Goal: Task Accomplishment & Management: Manage account settings

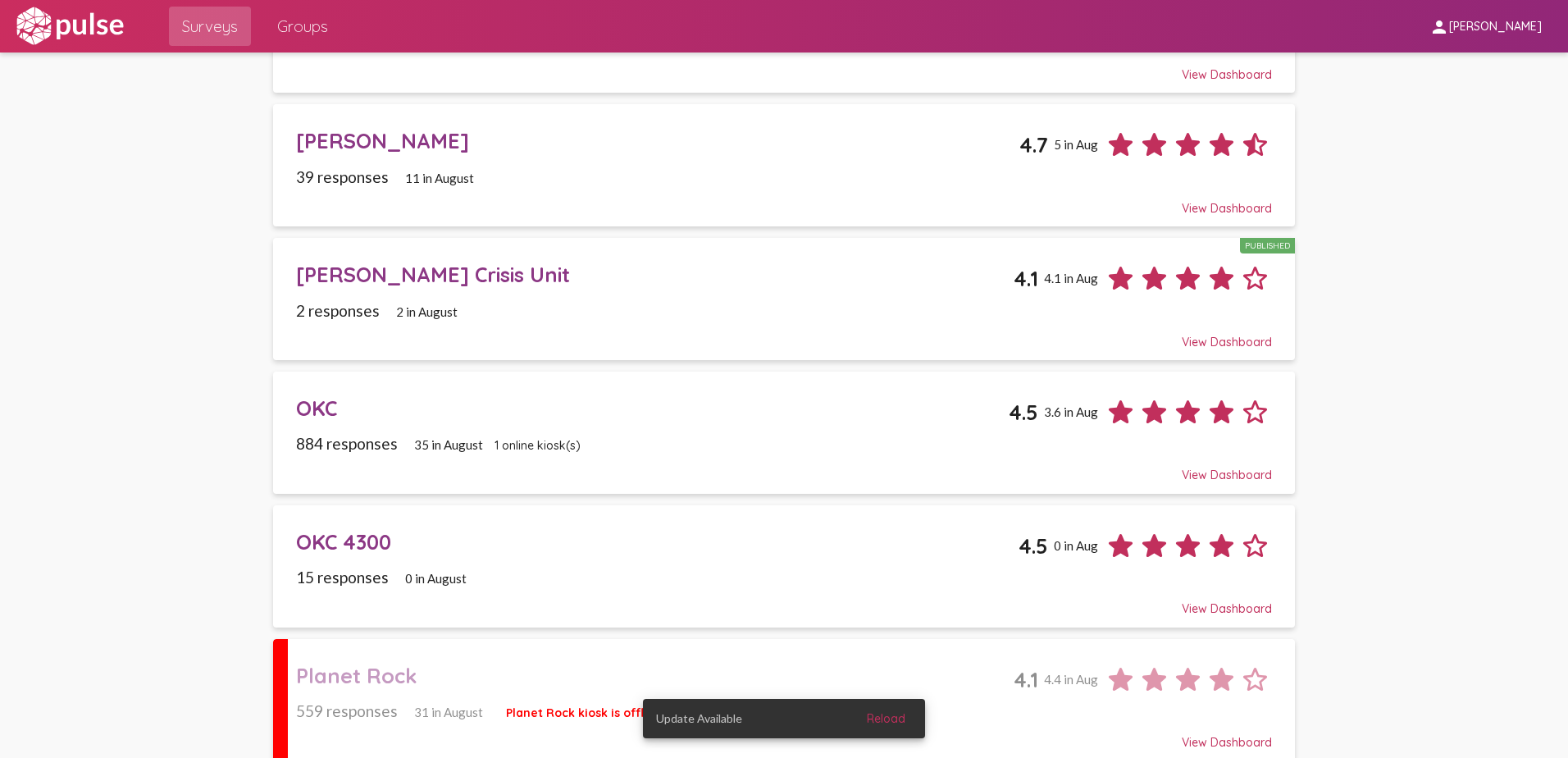
scroll to position [697, 0]
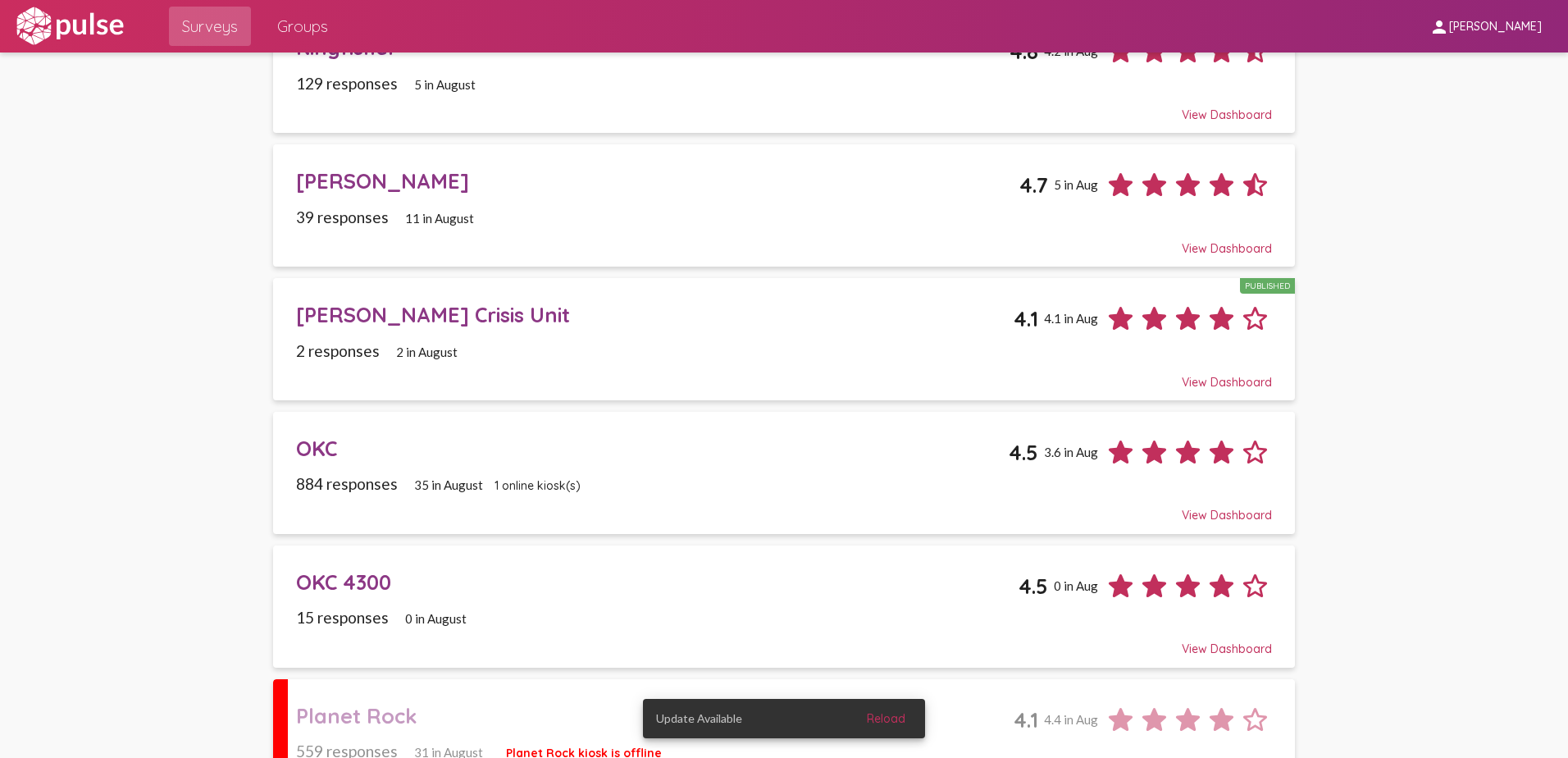
click at [860, 323] on div "[PERSON_NAME] Crisis Unit" at bounding box center [656, 314] width 719 height 26
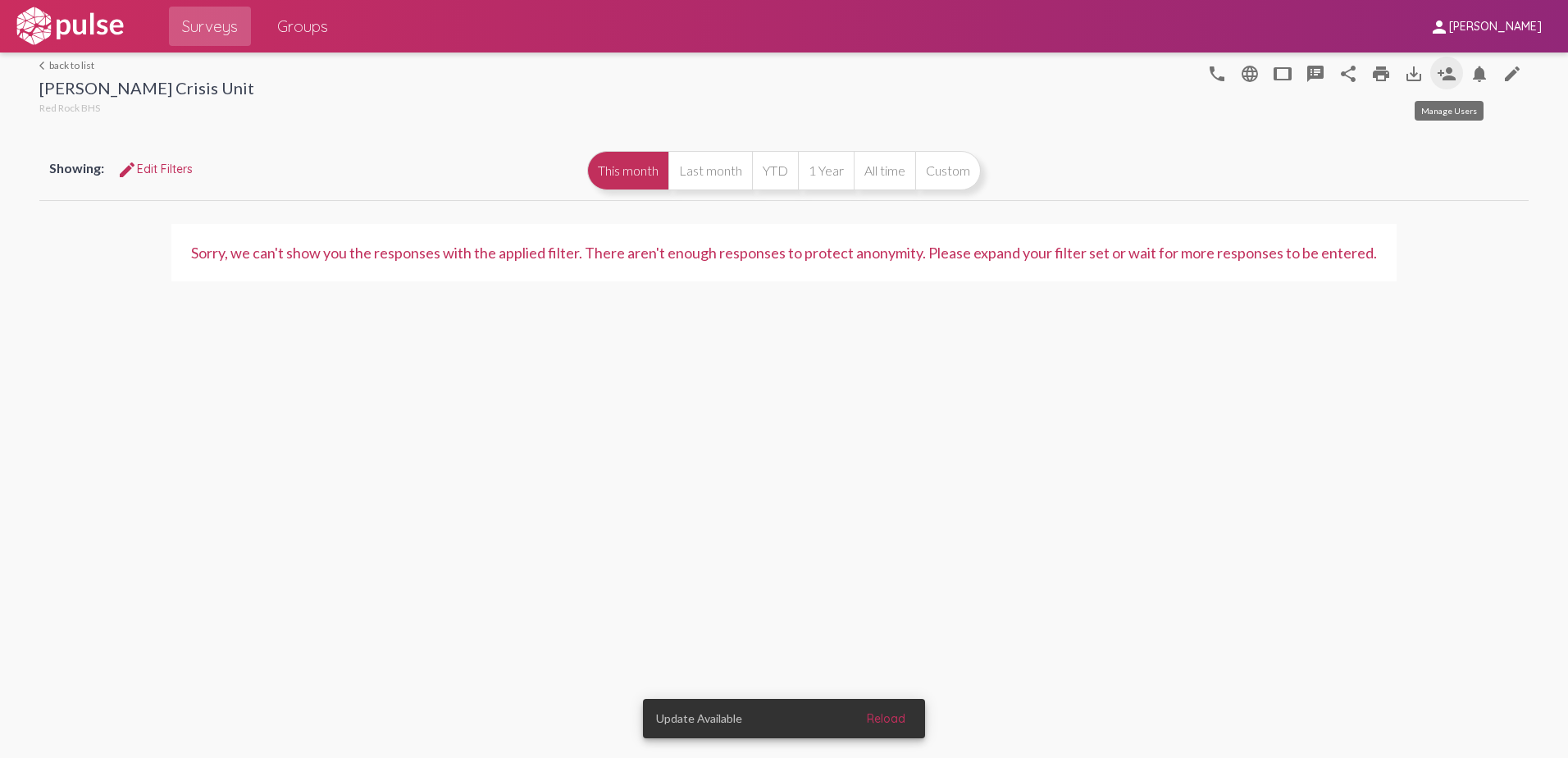
click at [1448, 72] on mat-icon "person_add" at bounding box center [1447, 74] width 20 height 20
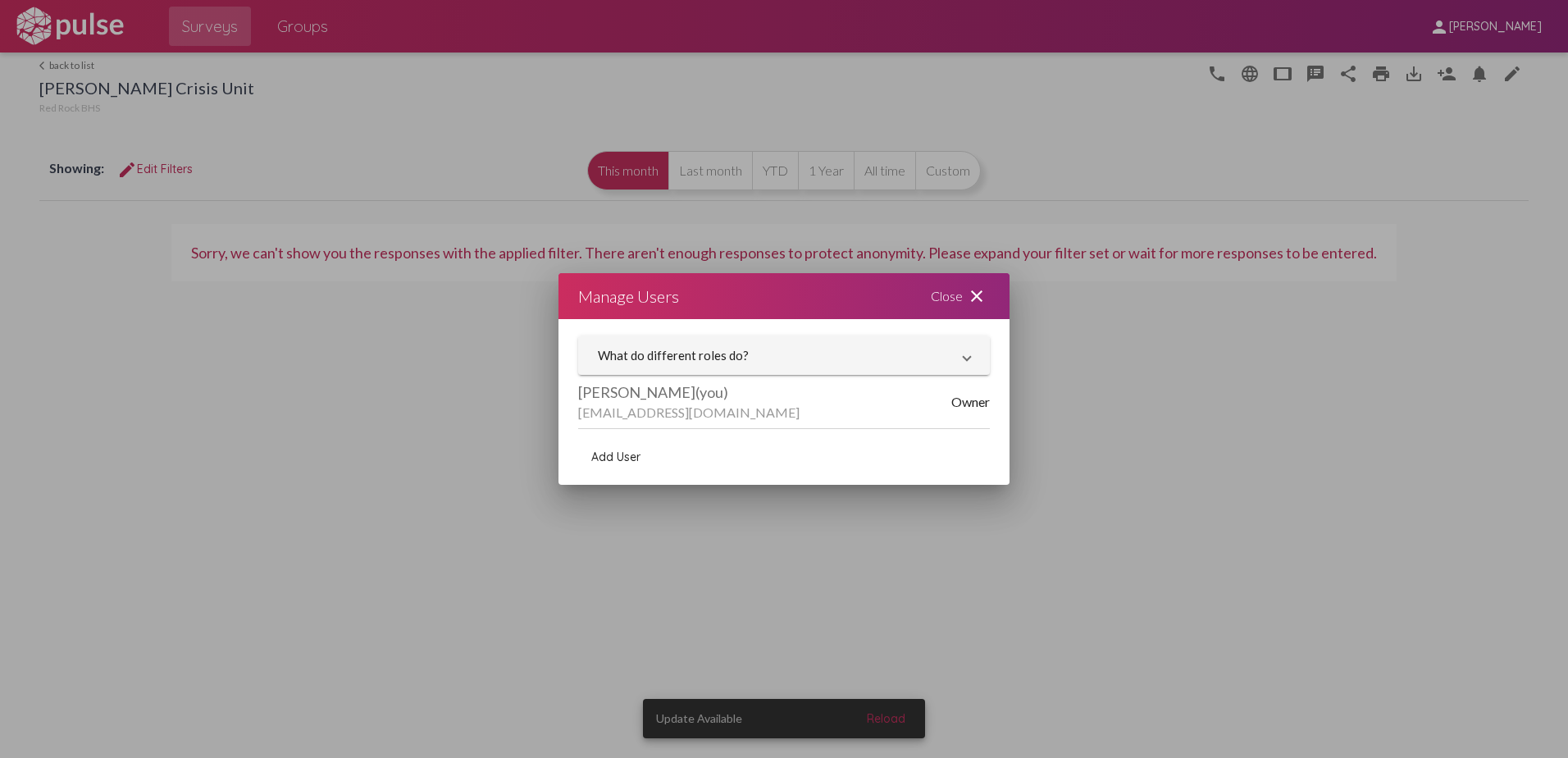
click at [615, 459] on span "Add User" at bounding box center [616, 457] width 49 height 15
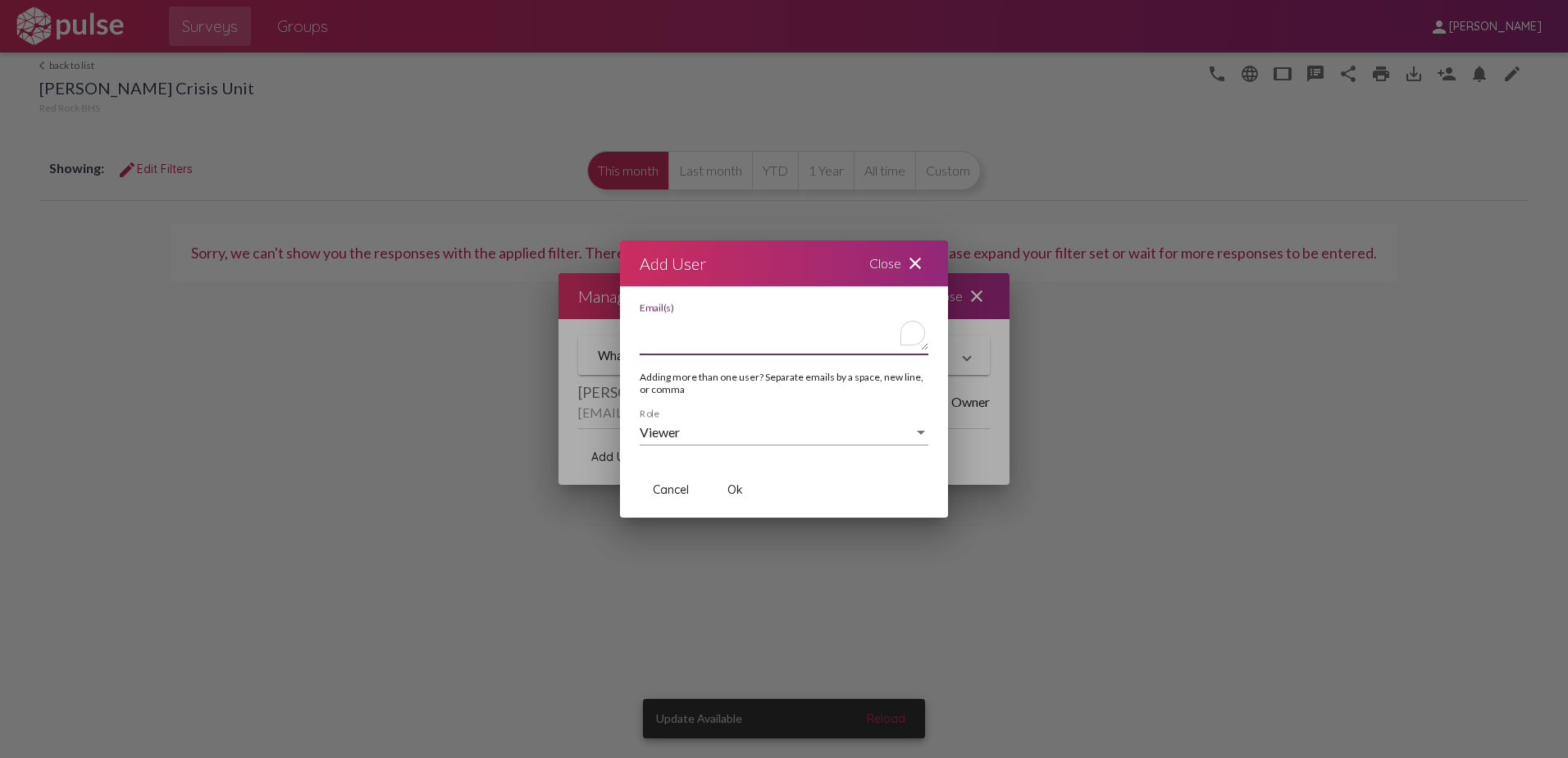
click at [685, 339] on textarea "Email(s)" at bounding box center [784, 333] width 289 height 32
drag, startPoint x: 708, startPoint y: 326, endPoint x: 615, endPoint y: 322, distance: 93.1
click at [619, 322] on div "Update Available Reload Manage Users Close close What do different roles do? Ow…" at bounding box center [784, 379] width 1568 height 758
paste textarea "[EMAIL_ADDRESS][DOMAIN_NAME]"
type textarea "[PERSON_NAME][EMAIL_ADDRESS][DOMAIN_NAME]"
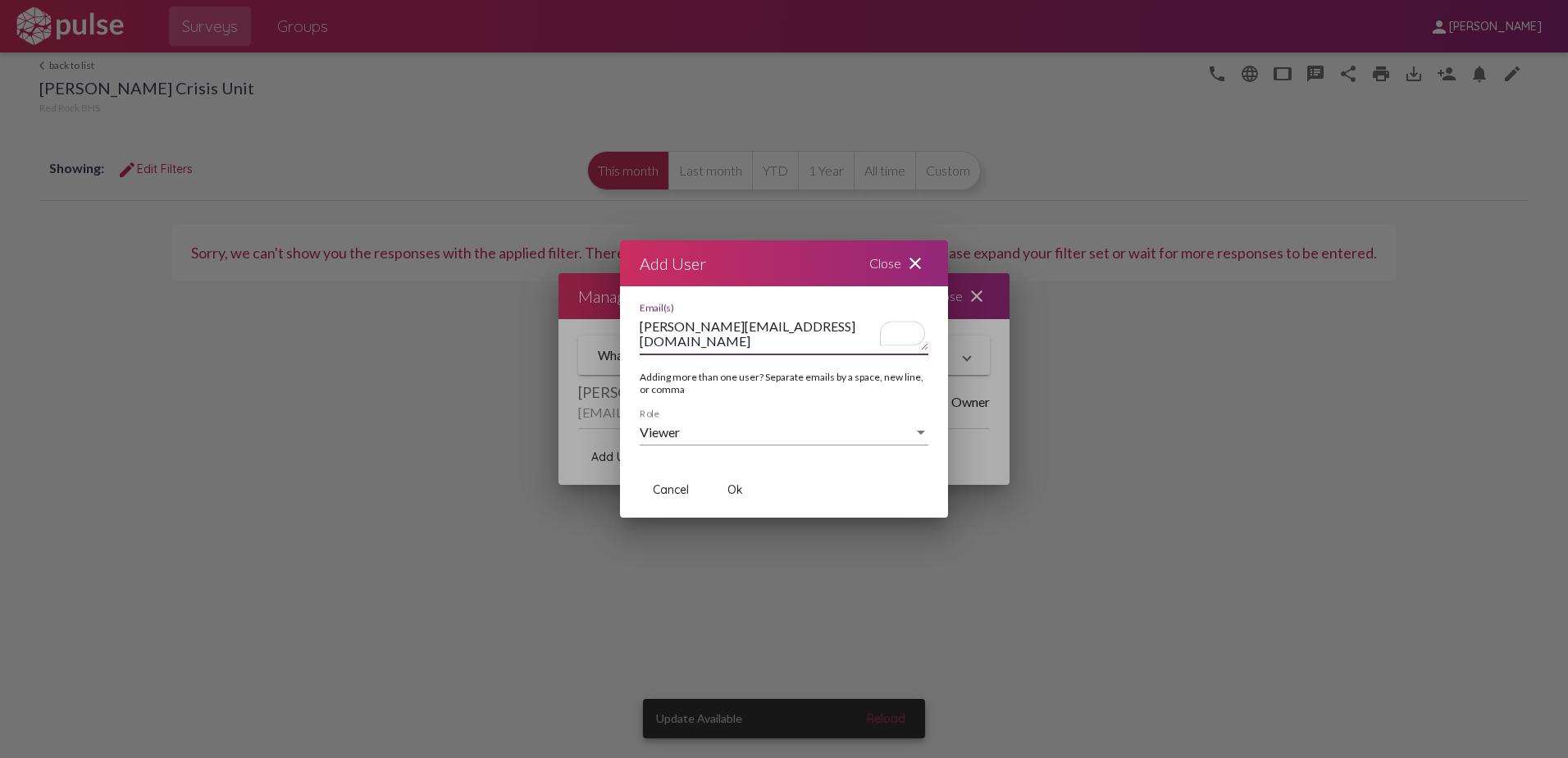
click at [710, 430] on div "Viewer" at bounding box center [777, 432] width 274 height 15
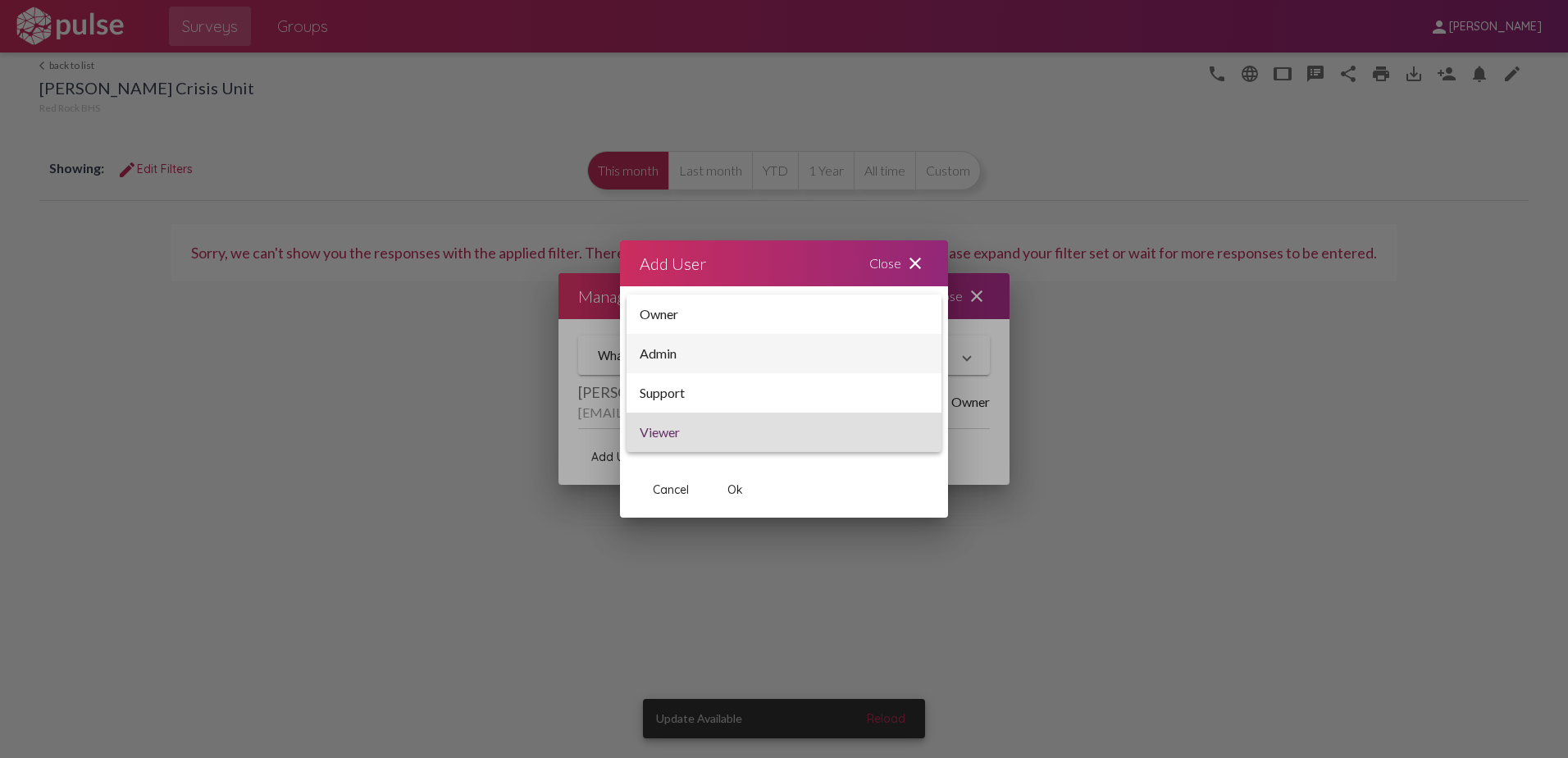
click at [688, 352] on span "Admin" at bounding box center [784, 353] width 289 height 39
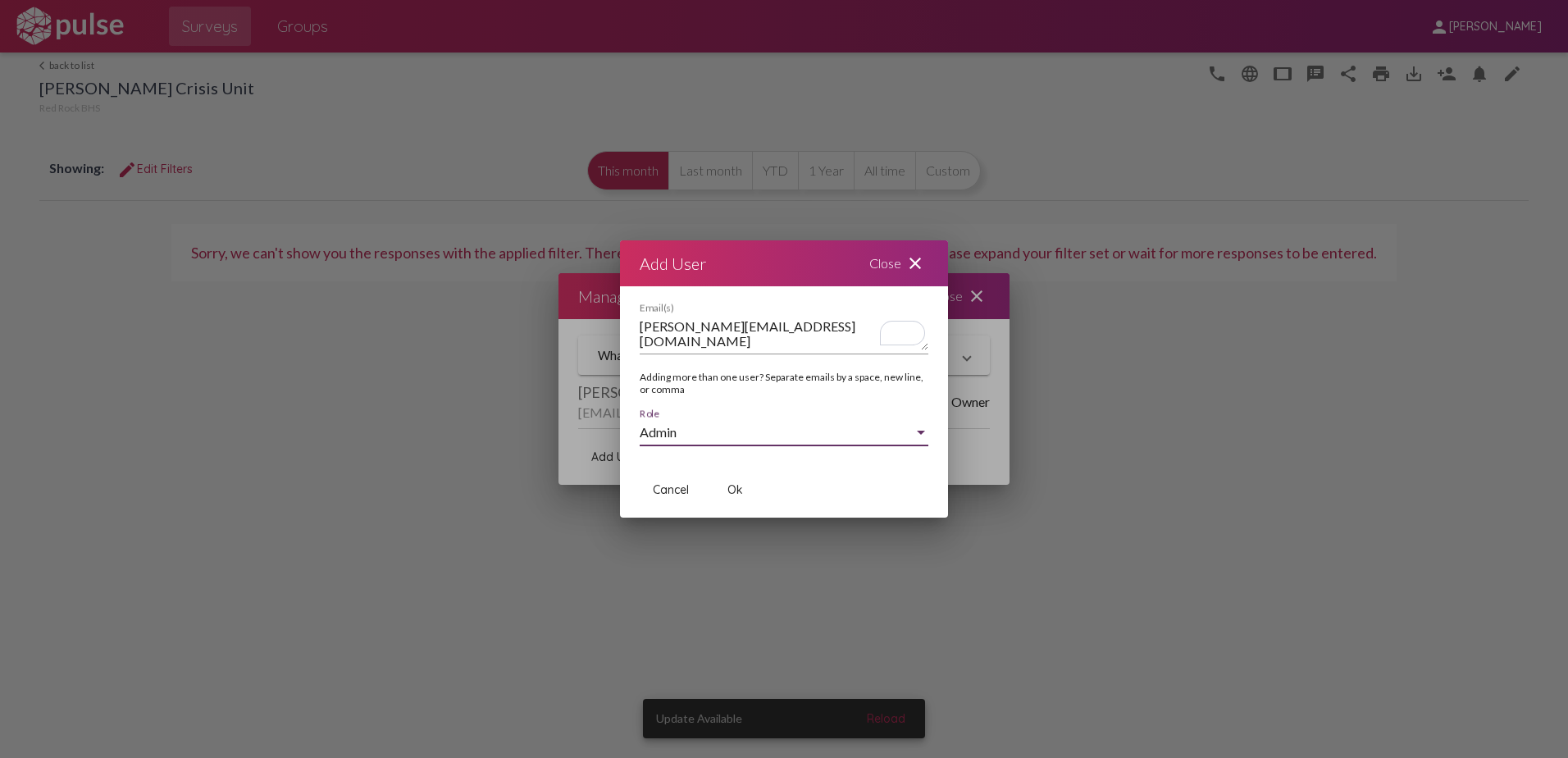
click at [744, 488] on button "Ok" at bounding box center [734, 490] width 52 height 29
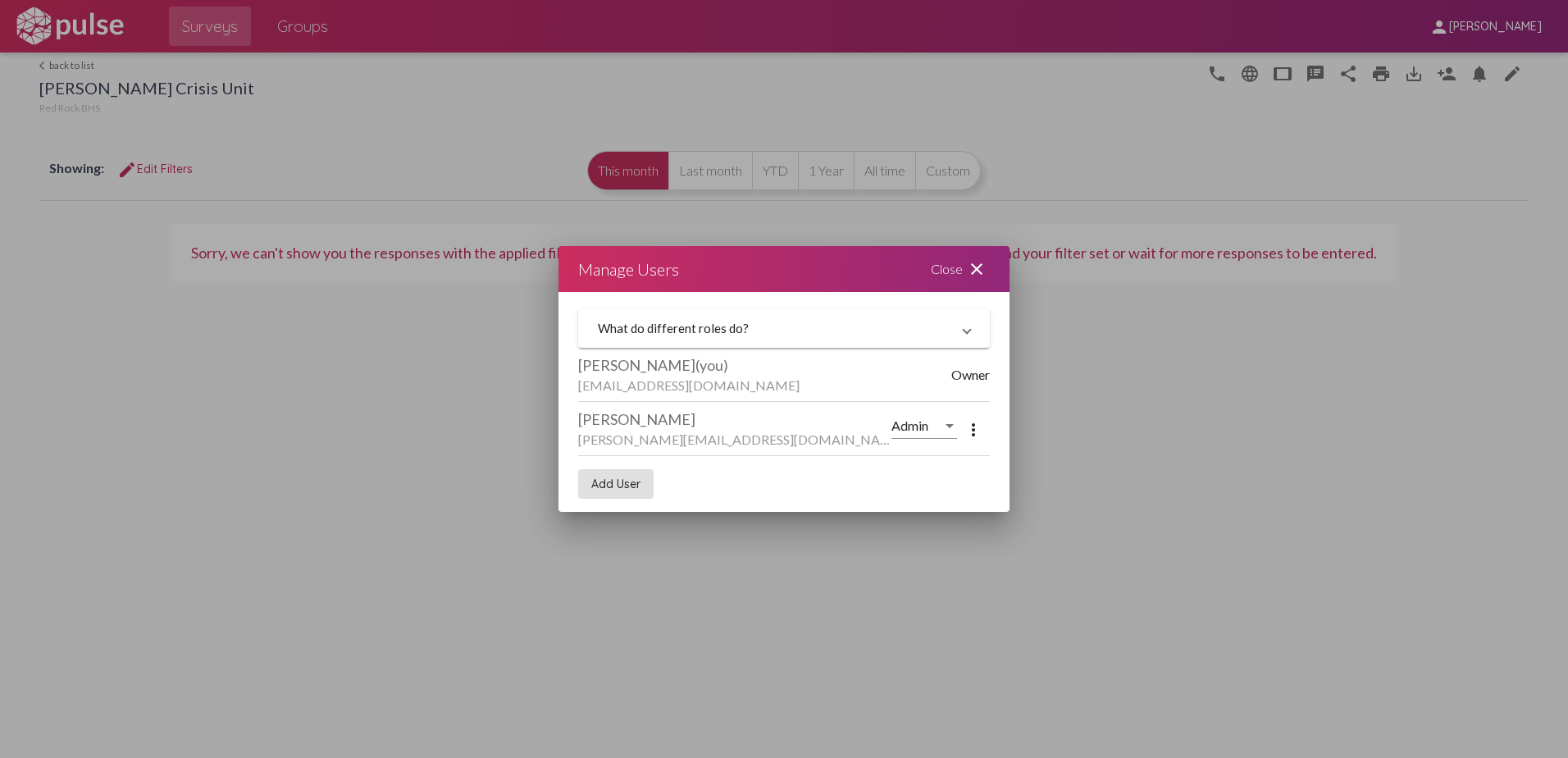
click at [975, 267] on mat-icon "close" at bounding box center [977, 269] width 20 height 20
